Goal: Use online tool/utility: Utilize a website feature to perform a specific function

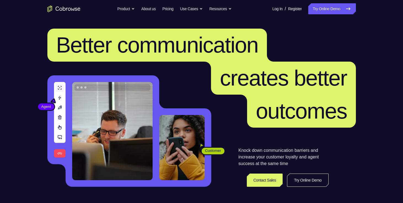
click at [329, 8] on link "Try Online Demo" at bounding box center [331, 8] width 47 height 11
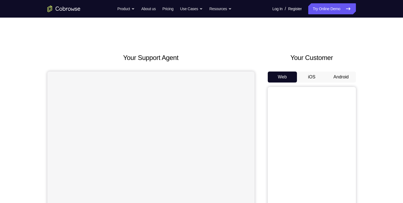
click at [345, 75] on button "Android" at bounding box center [340, 77] width 29 height 11
click at [371, 97] on div "Your Support Agent Your Customer Web iOS Android Next Steps We’d be happy to gi…" at bounding box center [201, 199] width 352 height 363
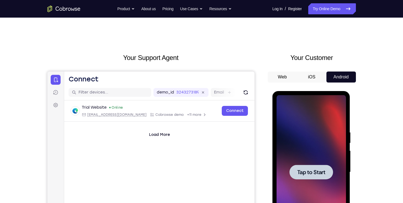
click at [371, 97] on div "Your Support Agent Your Customer Web iOS Android Next Steps We’d be happy to gi…" at bounding box center [201, 199] width 352 height 363
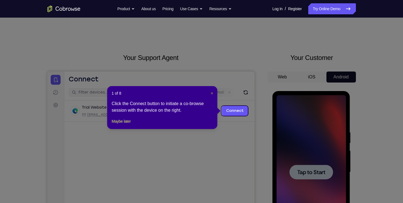
click at [211, 93] on span "×" at bounding box center [212, 93] width 2 height 4
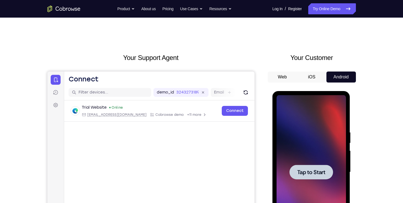
click at [378, 134] on div "Your Support Agent Your Customer Web iOS Android Next Steps We’d be happy to gi…" at bounding box center [201, 199] width 403 height 363
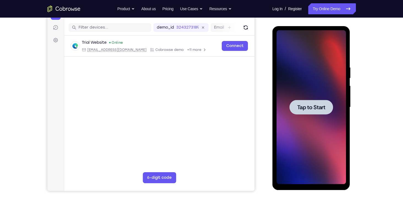
scroll to position [66, 0]
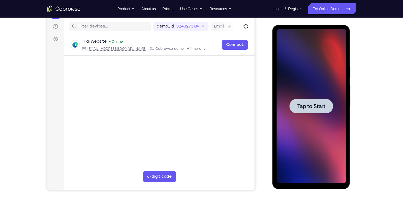
click at [323, 104] on span "Tap to Start" at bounding box center [311, 107] width 28 height 6
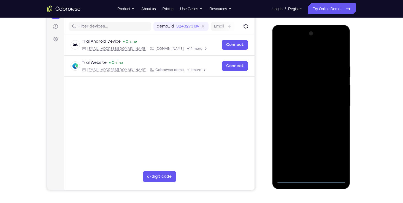
click at [311, 179] on div at bounding box center [310, 106] width 69 height 154
click at [314, 170] on div at bounding box center [310, 106] width 69 height 154
click at [280, 131] on div at bounding box center [310, 106] width 69 height 154
click at [320, 131] on div at bounding box center [310, 106] width 69 height 154
click at [305, 68] on div at bounding box center [310, 106] width 69 height 154
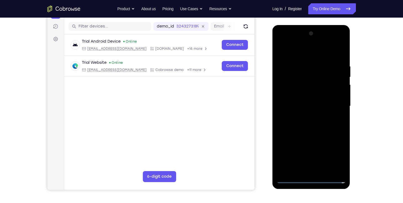
click at [309, 169] on div at bounding box center [310, 106] width 69 height 154
click at [343, 40] on div at bounding box center [310, 106] width 69 height 154
click at [282, 150] on div at bounding box center [310, 106] width 69 height 154
click at [300, 138] on div at bounding box center [310, 106] width 69 height 154
click at [297, 107] on div at bounding box center [310, 106] width 69 height 154
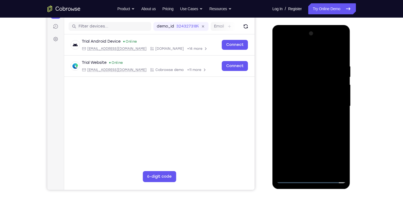
click at [335, 168] on div at bounding box center [310, 106] width 69 height 154
click at [320, 168] on div at bounding box center [310, 106] width 69 height 154
click at [282, 43] on div at bounding box center [310, 106] width 69 height 154
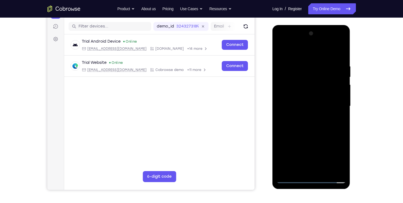
click at [282, 43] on div at bounding box center [310, 106] width 69 height 154
click at [297, 168] on div at bounding box center [310, 106] width 69 height 154
click at [316, 139] on div at bounding box center [310, 106] width 69 height 154
click at [299, 159] on div at bounding box center [310, 106] width 69 height 154
click at [299, 150] on div at bounding box center [310, 106] width 69 height 154
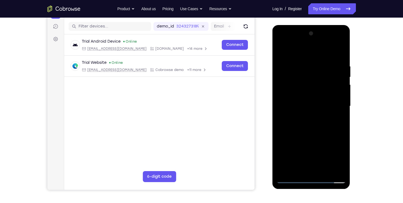
click at [307, 169] on div at bounding box center [310, 106] width 69 height 154
click at [286, 150] on div at bounding box center [310, 106] width 69 height 154
click at [336, 150] on div at bounding box center [310, 106] width 69 height 154
click at [288, 149] on div at bounding box center [310, 106] width 69 height 154
click at [341, 170] on div at bounding box center [310, 106] width 69 height 154
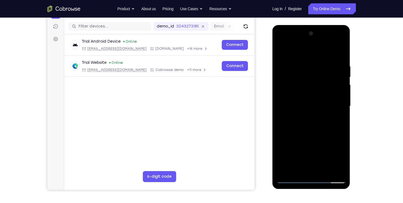
click at [290, 125] on div at bounding box center [310, 106] width 69 height 154
click at [329, 110] on div at bounding box center [310, 106] width 69 height 154
click at [283, 117] on div at bounding box center [310, 106] width 69 height 154
click at [283, 120] on div at bounding box center [310, 106] width 69 height 154
click at [299, 114] on div at bounding box center [310, 106] width 69 height 154
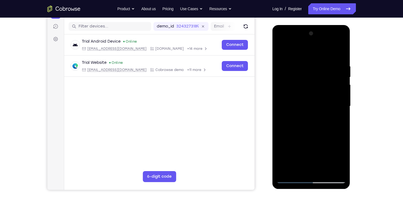
click at [303, 115] on div at bounding box center [310, 106] width 69 height 154
click at [312, 110] on div at bounding box center [310, 106] width 69 height 154
click at [308, 116] on div at bounding box center [310, 106] width 69 height 154
click at [315, 112] on div at bounding box center [310, 106] width 69 height 154
click at [314, 112] on div at bounding box center [310, 106] width 69 height 154
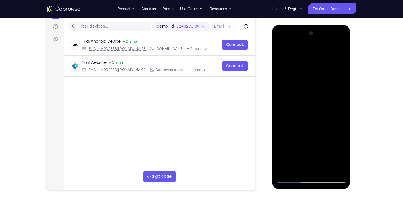
click at [312, 116] on div at bounding box center [310, 106] width 69 height 154
click at [316, 116] on div at bounding box center [310, 106] width 69 height 154
click at [319, 116] on div at bounding box center [310, 106] width 69 height 154
click at [324, 116] on div at bounding box center [310, 106] width 69 height 154
click at [314, 116] on div at bounding box center [310, 106] width 69 height 154
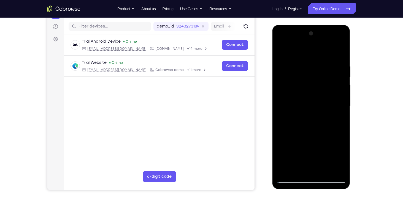
click at [290, 108] on div at bounding box center [310, 106] width 69 height 154
click at [283, 25] on div at bounding box center [311, 25] width 78 height 0
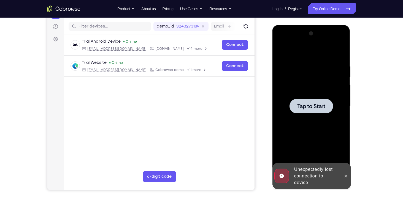
click at [308, 104] on span "Tap to Start" at bounding box center [311, 107] width 28 height 6
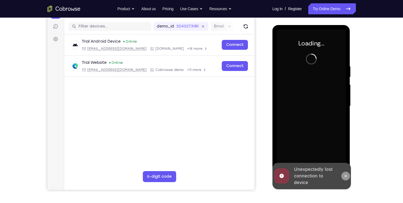
click at [345, 177] on icon at bounding box center [345, 176] width 2 height 2
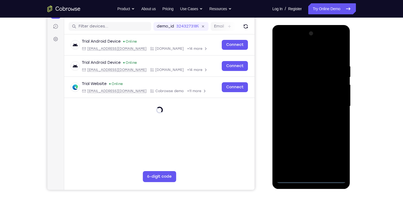
click at [312, 177] on div at bounding box center [310, 106] width 69 height 154
click at [311, 179] on div at bounding box center [310, 106] width 69 height 154
click at [313, 170] on div at bounding box center [310, 106] width 69 height 154
click at [298, 159] on div at bounding box center [310, 106] width 69 height 154
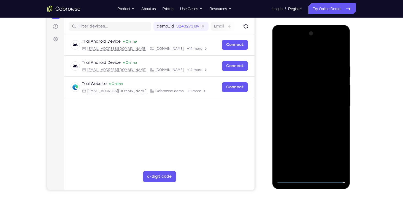
click at [323, 159] on div at bounding box center [310, 106] width 69 height 154
click at [297, 159] on div at bounding box center [310, 106] width 69 height 154
click at [298, 160] on div at bounding box center [310, 106] width 69 height 154
click at [341, 169] on div at bounding box center [310, 106] width 69 height 154
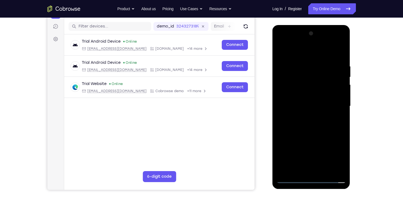
click at [313, 85] on div at bounding box center [310, 106] width 69 height 154
click at [325, 55] on div at bounding box center [310, 106] width 69 height 154
click at [340, 52] on div at bounding box center [310, 106] width 69 height 154
click at [346, 152] on div at bounding box center [310, 106] width 69 height 154
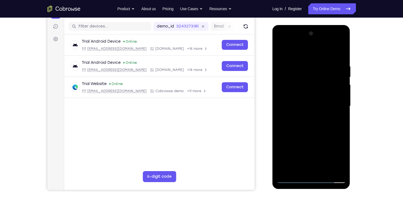
click at [346, 152] on div at bounding box center [310, 106] width 69 height 154
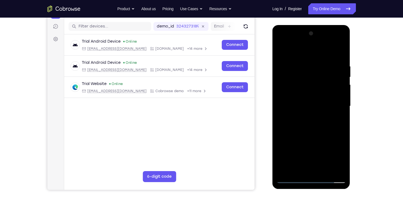
click at [346, 152] on div at bounding box center [310, 106] width 69 height 154
click at [313, 53] on div at bounding box center [310, 106] width 69 height 154
click at [302, 130] on div at bounding box center [310, 106] width 69 height 154
click at [341, 49] on div at bounding box center [310, 106] width 69 height 154
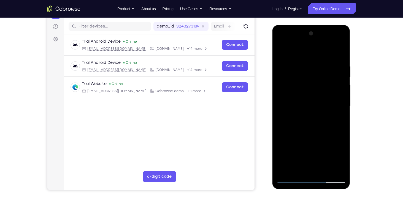
click at [327, 87] on div at bounding box center [310, 106] width 69 height 154
click at [316, 117] on div at bounding box center [310, 106] width 69 height 154
click at [308, 116] on div at bounding box center [310, 106] width 69 height 154
click at [340, 131] on div at bounding box center [310, 106] width 69 height 154
click at [291, 123] on div at bounding box center [310, 106] width 69 height 154
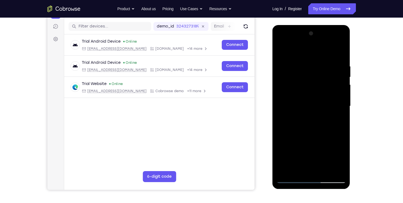
click at [289, 132] on div at bounding box center [310, 106] width 69 height 154
click at [296, 132] on div at bounding box center [310, 106] width 69 height 154
click at [293, 132] on div at bounding box center [310, 106] width 69 height 154
click at [296, 132] on div at bounding box center [310, 106] width 69 height 154
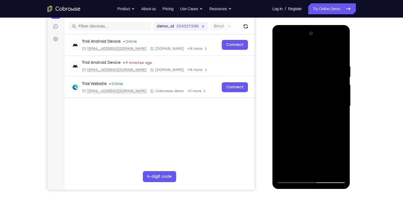
click at [300, 133] on div at bounding box center [310, 106] width 69 height 154
click at [299, 131] on div at bounding box center [310, 106] width 69 height 154
click at [343, 51] on div at bounding box center [310, 106] width 69 height 154
click at [299, 59] on div at bounding box center [310, 106] width 69 height 154
click at [314, 139] on div at bounding box center [310, 106] width 69 height 154
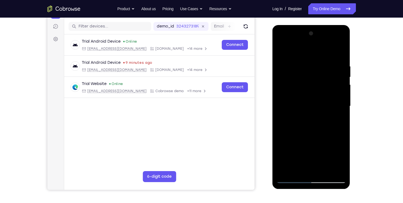
click at [333, 139] on div at bounding box center [310, 106] width 69 height 154
click at [320, 138] on div at bounding box center [310, 106] width 69 height 154
click at [340, 161] on div at bounding box center [310, 106] width 69 height 154
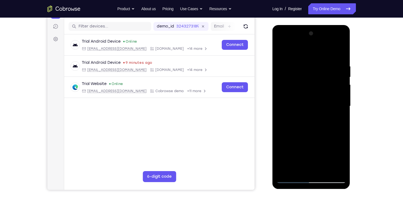
click at [340, 161] on div at bounding box center [310, 106] width 69 height 154
click at [312, 148] on div at bounding box center [310, 106] width 69 height 154
click at [341, 60] on div at bounding box center [310, 106] width 69 height 154
click at [339, 50] on div at bounding box center [310, 106] width 69 height 154
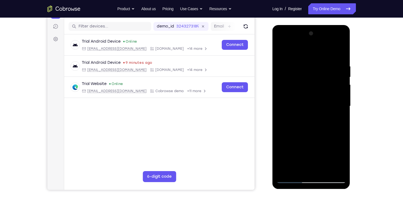
click at [286, 152] on div at bounding box center [310, 106] width 69 height 154
click at [324, 138] on div at bounding box center [310, 106] width 69 height 154
click at [309, 116] on div at bounding box center [310, 106] width 69 height 154
click at [290, 124] on div at bounding box center [310, 106] width 69 height 154
click at [290, 132] on div at bounding box center [310, 106] width 69 height 154
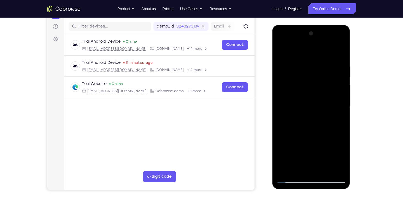
click at [290, 132] on div at bounding box center [310, 106] width 69 height 154
click at [297, 122] on div at bounding box center [310, 106] width 69 height 154
click at [294, 131] on div at bounding box center [310, 106] width 69 height 154
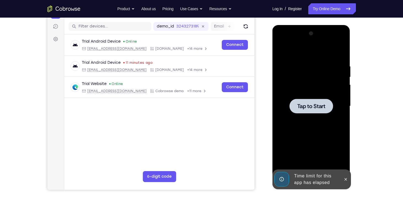
click at [315, 105] on span "Tap to Start" at bounding box center [311, 107] width 28 height 6
click at [344, 179] on icon at bounding box center [345, 179] width 4 height 4
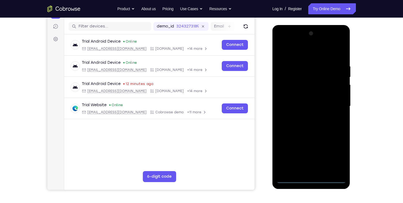
click at [312, 179] on div at bounding box center [310, 106] width 69 height 154
click at [312, 168] on div at bounding box center [310, 106] width 69 height 154
click at [297, 157] on div at bounding box center [310, 106] width 69 height 154
click at [325, 159] on div at bounding box center [310, 106] width 69 height 154
click at [296, 159] on div at bounding box center [310, 106] width 69 height 154
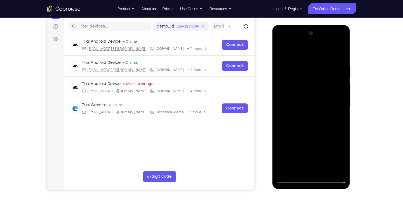
click at [296, 159] on div at bounding box center [310, 106] width 69 height 154
click at [341, 166] on div at bounding box center [310, 106] width 69 height 154
click at [283, 85] on div at bounding box center [310, 106] width 69 height 154
drag, startPoint x: 306, startPoint y: 104, endPoint x: 313, endPoint y: 105, distance: 6.4
click at [313, 105] on div at bounding box center [310, 106] width 69 height 154
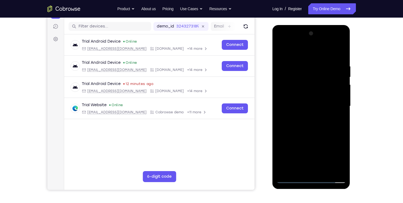
click at [366, 119] on div "Your Support Agent Your Customer Web iOS Android Next Steps We’d be happy to gi…" at bounding box center [201, 133] width 352 height 363
click at [345, 125] on div at bounding box center [310, 106] width 69 height 154
click at [312, 74] on div at bounding box center [310, 106] width 69 height 154
click at [339, 50] on div at bounding box center [310, 106] width 69 height 154
click at [303, 61] on div at bounding box center [310, 106] width 69 height 154
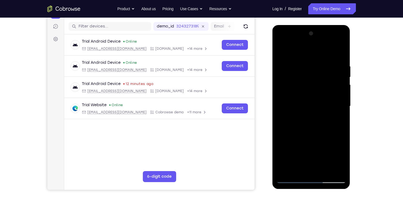
click at [284, 148] on div at bounding box center [310, 106] width 69 height 154
click at [325, 157] on div at bounding box center [310, 106] width 69 height 154
click at [311, 151] on div at bounding box center [310, 106] width 69 height 154
click at [295, 72] on div at bounding box center [310, 106] width 69 height 154
click at [309, 113] on div at bounding box center [310, 106] width 69 height 154
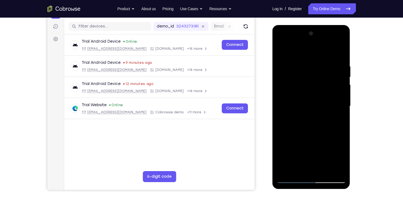
click at [307, 115] on div at bounding box center [310, 106] width 69 height 154
click at [335, 133] on div at bounding box center [310, 106] width 69 height 154
click at [289, 129] on div at bounding box center [310, 106] width 69 height 154
click at [289, 132] on div at bounding box center [310, 106] width 69 height 154
click at [295, 125] on div at bounding box center [310, 106] width 69 height 154
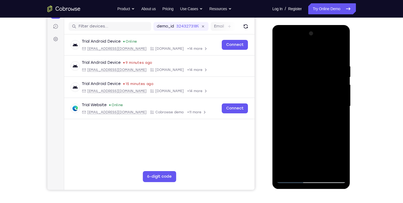
click at [293, 132] on div at bounding box center [310, 106] width 69 height 154
click at [306, 115] on div at bounding box center [310, 106] width 69 height 154
click at [297, 132] on div at bounding box center [310, 106] width 69 height 154
click at [300, 131] on div at bounding box center [310, 106] width 69 height 154
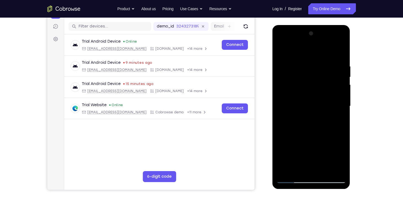
click at [304, 133] on div at bounding box center [310, 106] width 69 height 154
click at [302, 132] on div at bounding box center [310, 106] width 69 height 154
click at [313, 121] on div at bounding box center [310, 106] width 69 height 154
click at [303, 132] on div at bounding box center [310, 106] width 69 height 154
click at [307, 132] on div at bounding box center [310, 106] width 69 height 154
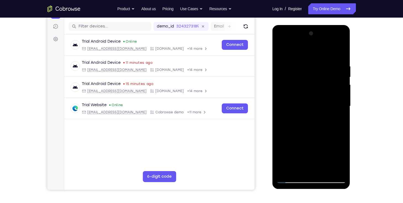
click at [307, 132] on div at bounding box center [310, 106] width 69 height 154
click at [318, 124] on div at bounding box center [310, 106] width 69 height 154
click at [310, 132] on div at bounding box center [310, 106] width 69 height 154
click at [308, 132] on div at bounding box center [310, 106] width 69 height 154
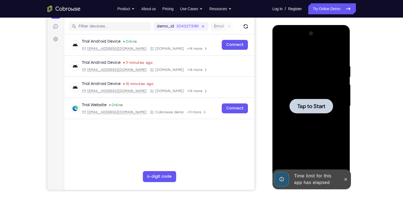
click at [310, 105] on span "Tap to Start" at bounding box center [311, 107] width 28 height 6
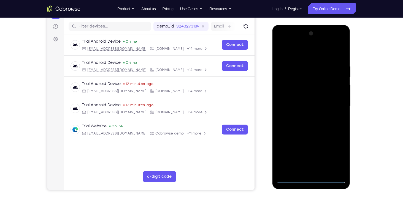
click at [312, 178] on div at bounding box center [310, 106] width 69 height 154
click at [306, 170] on div at bounding box center [310, 106] width 69 height 154
click at [298, 161] on div at bounding box center [310, 106] width 69 height 154
click at [325, 161] on div at bounding box center [310, 106] width 69 height 154
click at [297, 159] on div at bounding box center [310, 106] width 69 height 154
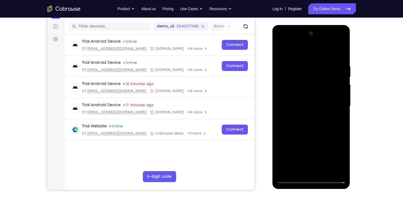
click at [297, 159] on div at bounding box center [310, 106] width 69 height 154
click at [339, 167] on div at bounding box center [310, 106] width 69 height 154
click at [299, 132] on div at bounding box center [310, 106] width 69 height 154
click at [280, 41] on div at bounding box center [310, 106] width 69 height 154
click at [285, 71] on div at bounding box center [310, 106] width 69 height 154
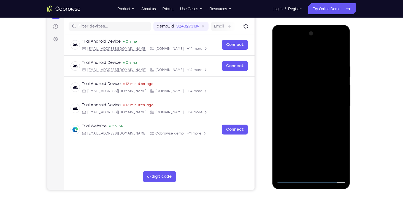
click at [340, 51] on div at bounding box center [310, 106] width 69 height 154
click at [290, 60] on div at bounding box center [310, 106] width 69 height 154
click at [283, 150] on div at bounding box center [310, 106] width 69 height 154
click at [324, 159] on div at bounding box center [310, 106] width 69 height 154
click at [311, 150] on div at bounding box center [310, 106] width 69 height 154
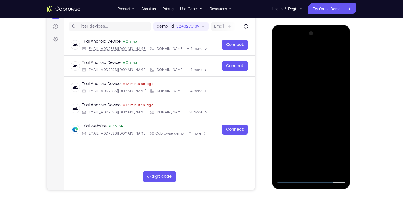
click at [300, 70] on div at bounding box center [310, 106] width 69 height 154
click at [311, 75] on div at bounding box center [310, 106] width 69 height 154
click at [310, 113] on div at bounding box center [310, 106] width 69 height 154
click at [333, 131] on div at bounding box center [310, 106] width 69 height 154
click at [317, 126] on div at bounding box center [310, 106] width 69 height 154
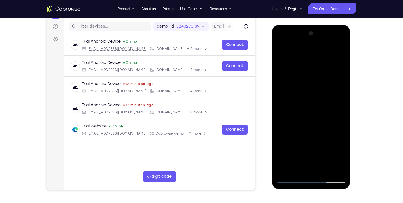
click at [305, 131] on div at bounding box center [310, 106] width 69 height 154
click at [314, 123] on div at bounding box center [310, 106] width 69 height 154
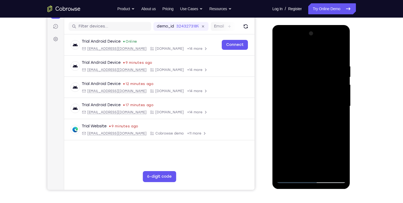
click at [323, 121] on div at bounding box center [310, 106] width 69 height 154
click at [310, 131] on div at bounding box center [310, 106] width 69 height 154
click at [320, 123] on div at bounding box center [310, 106] width 69 height 154
click at [312, 132] on div at bounding box center [310, 106] width 69 height 154
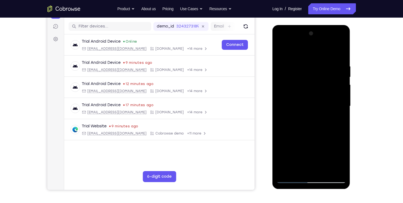
click at [329, 118] on div at bounding box center [310, 106] width 69 height 154
click at [317, 132] on div at bounding box center [310, 106] width 69 height 154
click at [316, 132] on div at bounding box center [310, 106] width 69 height 154
click at [335, 141] on div at bounding box center [310, 106] width 69 height 154
click at [360, 128] on div "Your Support Agent Your Customer Web iOS Android Next Steps We’d be happy to gi…" at bounding box center [201, 133] width 352 height 363
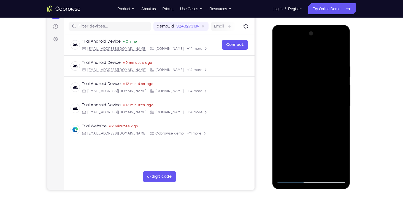
click at [338, 139] on div at bounding box center [310, 106] width 69 height 154
click at [343, 50] on div at bounding box center [310, 106] width 69 height 154
click at [339, 138] on div at bounding box center [310, 106] width 69 height 154
click at [292, 86] on div at bounding box center [310, 106] width 69 height 154
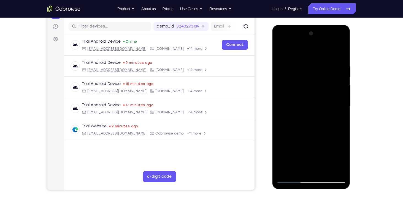
click at [333, 48] on div at bounding box center [310, 106] width 69 height 154
click at [309, 113] on div at bounding box center [310, 106] width 69 height 154
click at [292, 132] on div at bounding box center [310, 106] width 69 height 154
click at [290, 132] on div at bounding box center [310, 106] width 69 height 154
click at [291, 133] on div at bounding box center [310, 106] width 69 height 154
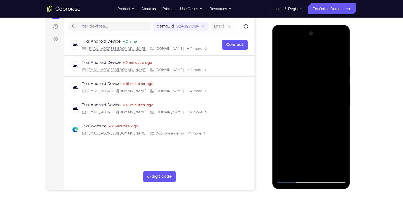
click at [293, 132] on div at bounding box center [310, 106] width 69 height 154
click at [291, 132] on div at bounding box center [310, 106] width 69 height 154
click at [294, 132] on div at bounding box center [310, 106] width 69 height 154
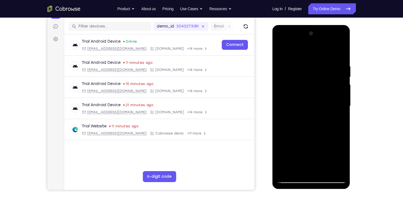
click at [298, 129] on div at bounding box center [310, 106] width 69 height 154
click at [299, 131] on div at bounding box center [310, 106] width 69 height 154
click at [302, 132] on div at bounding box center [310, 106] width 69 height 154
click at [306, 132] on div at bounding box center [310, 106] width 69 height 154
click at [312, 132] on div at bounding box center [310, 106] width 69 height 154
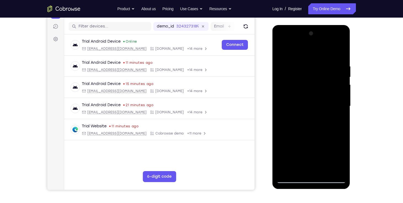
click at [344, 140] on div at bounding box center [310, 106] width 69 height 154
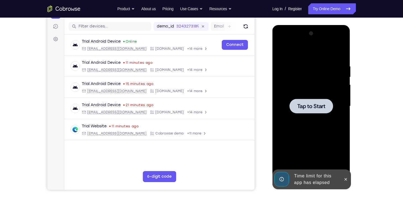
click at [316, 100] on div at bounding box center [311, 106] width 44 height 15
click at [348, 178] on button at bounding box center [345, 179] width 9 height 9
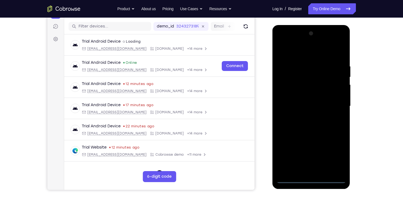
click at [311, 179] on div at bounding box center [310, 106] width 69 height 154
click at [311, 170] on div at bounding box center [310, 106] width 69 height 154
click at [297, 160] on div at bounding box center [310, 106] width 69 height 154
click at [324, 160] on div at bounding box center [310, 106] width 69 height 154
click at [297, 157] on div at bounding box center [310, 106] width 69 height 154
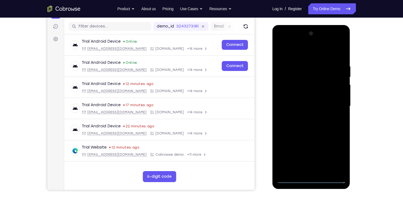
click at [297, 157] on div at bounding box center [310, 106] width 69 height 154
click at [341, 170] on div at bounding box center [310, 106] width 69 height 154
click at [283, 85] on div at bounding box center [310, 106] width 69 height 154
click at [340, 48] on div at bounding box center [310, 106] width 69 height 154
click at [301, 60] on div at bounding box center [310, 106] width 69 height 154
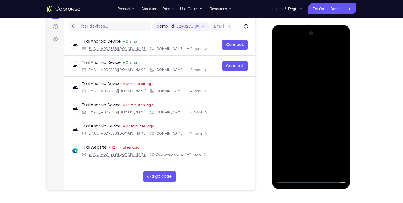
click at [284, 149] on div at bounding box center [310, 106] width 69 height 154
click at [325, 159] on div at bounding box center [310, 106] width 69 height 154
click at [311, 149] on div at bounding box center [310, 106] width 69 height 154
click at [304, 71] on div at bounding box center [310, 106] width 69 height 154
click at [321, 80] on div at bounding box center [310, 106] width 69 height 154
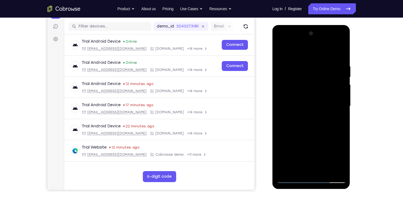
click at [309, 112] on div at bounding box center [310, 106] width 69 height 154
click at [341, 131] on div at bounding box center [310, 106] width 69 height 154
click at [284, 125] on div at bounding box center [310, 106] width 69 height 154
click at [290, 133] on div at bounding box center [310, 106] width 69 height 154
click at [293, 131] on div at bounding box center [310, 106] width 69 height 154
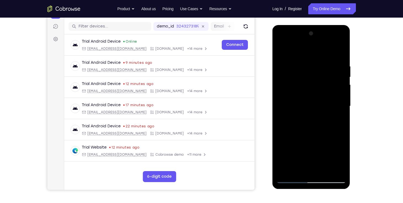
click at [299, 130] on div at bounding box center [310, 106] width 69 height 154
click at [299, 132] on div at bounding box center [310, 106] width 69 height 154
click at [302, 132] on div at bounding box center [310, 106] width 69 height 154
click at [303, 132] on div at bounding box center [310, 106] width 69 height 154
click at [305, 131] on div at bounding box center [310, 106] width 69 height 154
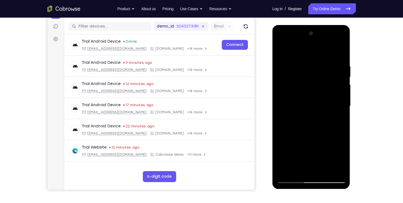
click at [308, 131] on div at bounding box center [310, 106] width 69 height 154
click at [311, 132] on div at bounding box center [310, 106] width 69 height 154
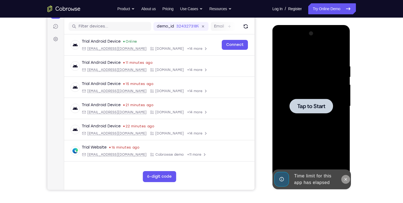
click at [344, 176] on button at bounding box center [345, 179] width 9 height 9
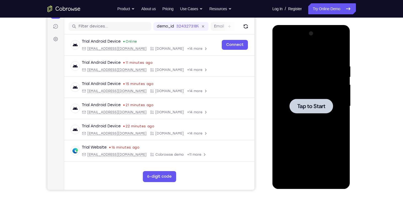
click at [312, 194] on div "Your Support Agent Your Customer Web iOS Android Next Steps We’d be happy to gi…" at bounding box center [201, 133] width 352 height 363
